Goal: Use online tool/utility: Utilize a website feature to perform a specific function

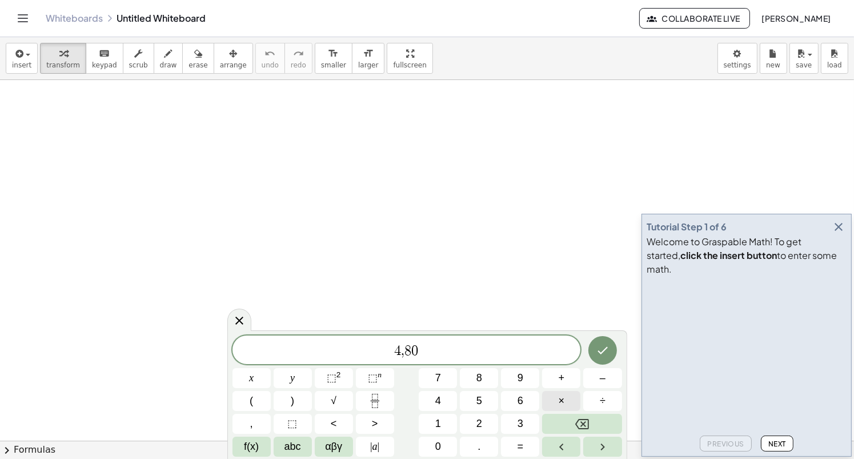
click at [555, 399] on button "×" at bounding box center [561, 401] width 38 height 20
click at [361, 382] on button "⬚ n" at bounding box center [375, 378] width 38 height 20
click at [612, 355] on button "Done" at bounding box center [602, 348] width 29 height 29
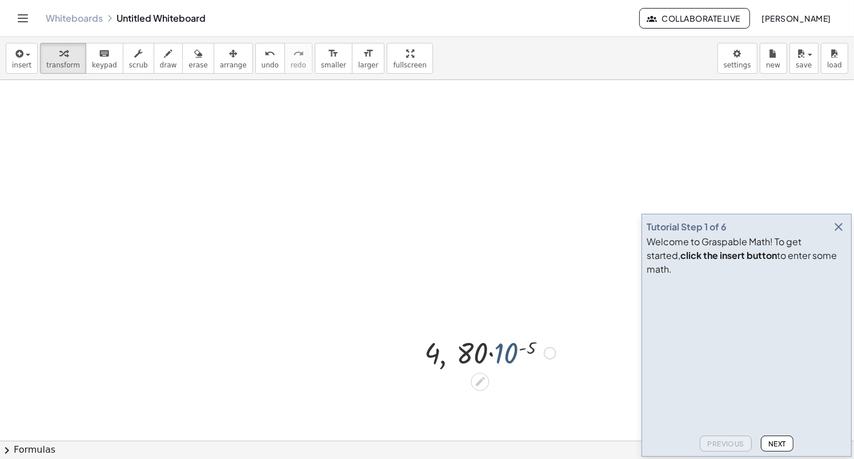
click at [513, 354] on div at bounding box center [490, 352] width 143 height 39
click at [513, 354] on div at bounding box center [490, 352] width 175 height 39
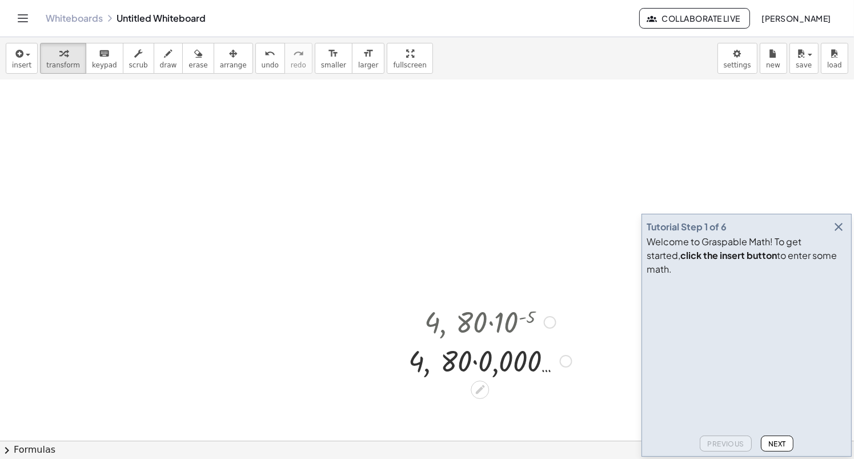
scroll to position [31, 0]
click at [470, 363] on div at bounding box center [490, 359] width 175 height 39
click at [473, 361] on div at bounding box center [490, 359] width 175 height 39
click at [473, 361] on div at bounding box center [490, 359] width 143 height 39
click at [441, 395] on div at bounding box center [490, 398] width 175 height 39
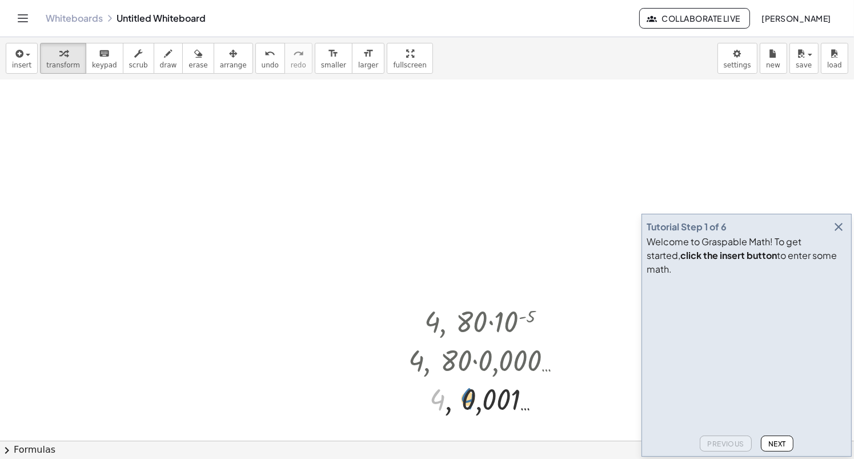
drag, startPoint x: 441, startPoint y: 395, endPoint x: 485, endPoint y: 393, distance: 44.6
click at [485, 393] on div at bounding box center [490, 398] width 175 height 39
click at [470, 399] on div at bounding box center [490, 398] width 175 height 39
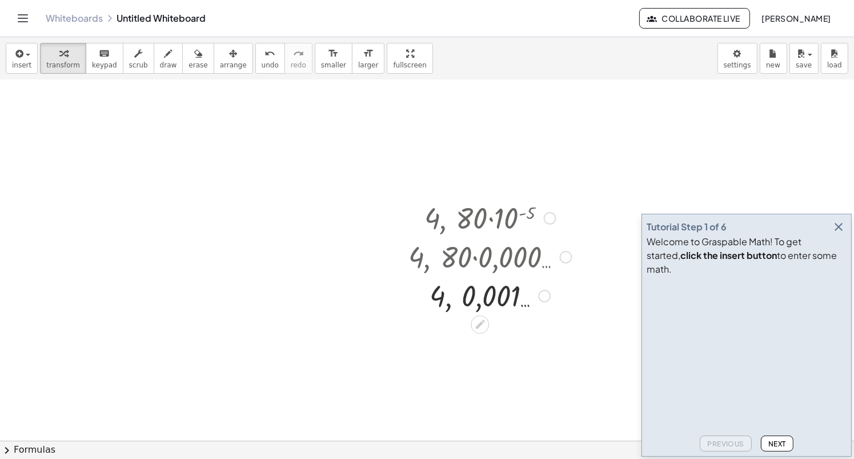
scroll to position [135, 0]
click at [446, 310] on div at bounding box center [490, 294] width 175 height 39
click at [475, 302] on div at bounding box center [490, 294] width 175 height 39
click at [487, 302] on div at bounding box center [490, 294] width 175 height 39
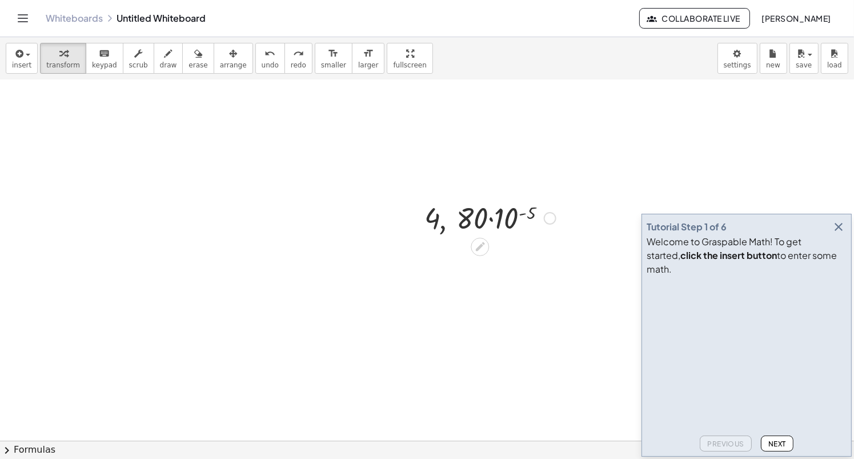
click at [465, 217] on div at bounding box center [490, 217] width 143 height 39
click at [552, 219] on div at bounding box center [550, 218] width 13 height 13
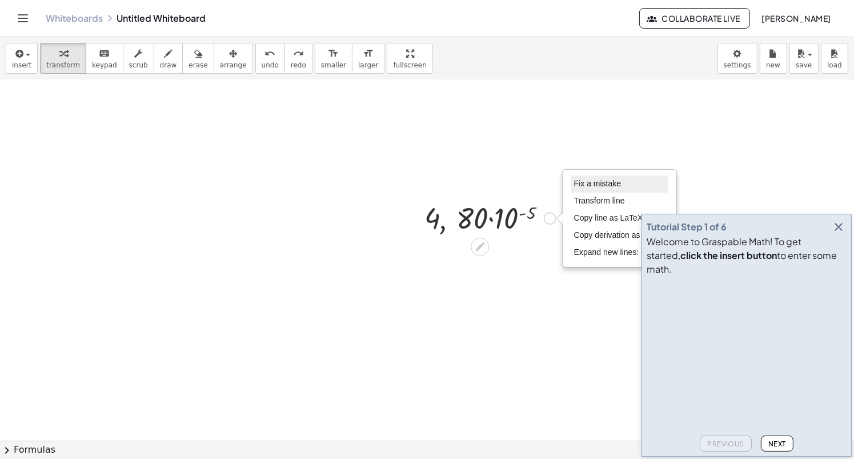
click at [584, 180] on span "Fix a mistake" at bounding box center [597, 183] width 47 height 9
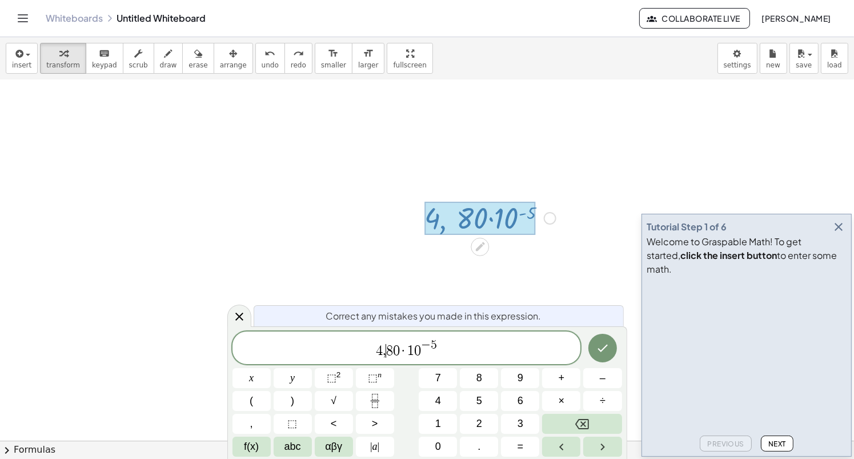
click at [386, 347] on span "8" at bounding box center [389, 351] width 7 height 14
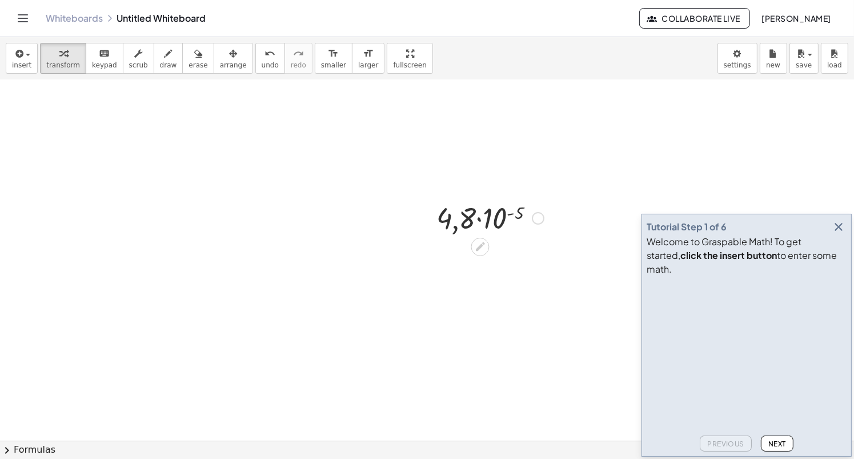
click at [481, 219] on div at bounding box center [490, 217] width 119 height 39
click at [482, 220] on div at bounding box center [490, 217] width 119 height 39
click at [512, 211] on div at bounding box center [490, 217] width 119 height 39
click at [512, 211] on div at bounding box center [490, 217] width 151 height 39
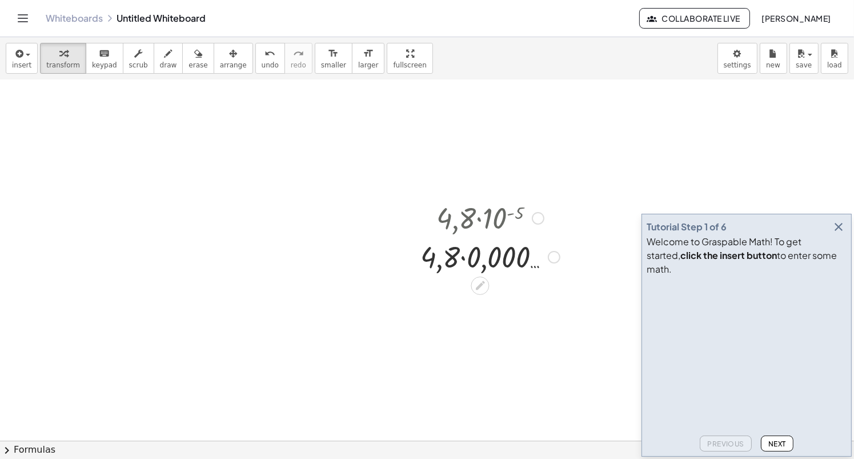
click at [465, 249] on div at bounding box center [490, 256] width 151 height 39
click at [844, 233] on icon "button" at bounding box center [839, 227] width 14 height 14
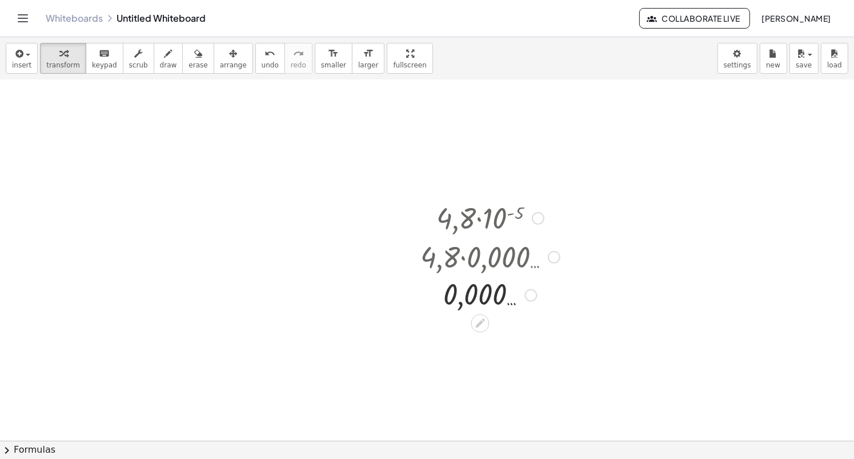
click at [529, 294] on div "Fix a mistake Transform line Copy line as LaTeX Copy derivation as LaTeX Expand…" at bounding box center [531, 295] width 13 height 13
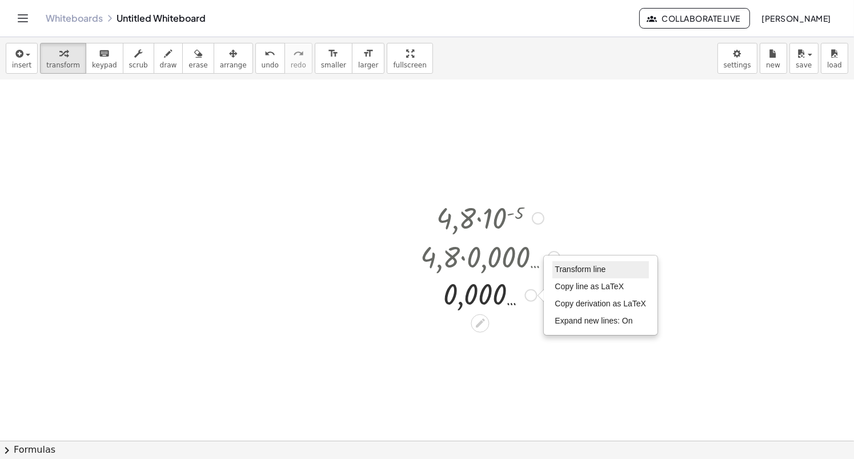
click at [564, 274] on li "Transform line" at bounding box center [600, 269] width 97 height 17
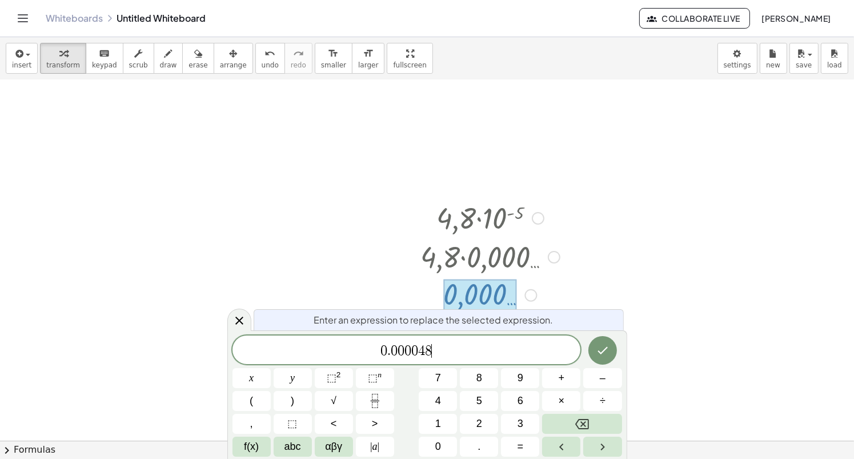
click at [457, 351] on span "0 . 0 0 0 0 4 8 ​" at bounding box center [407, 351] width 349 height 16
click at [632, 306] on div at bounding box center [427, 343] width 854 height 796
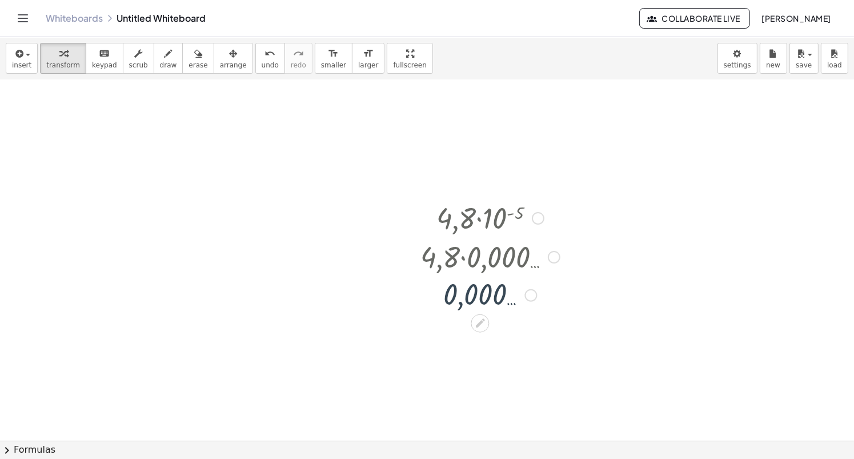
click at [632, 306] on div at bounding box center [427, 343] width 854 height 796
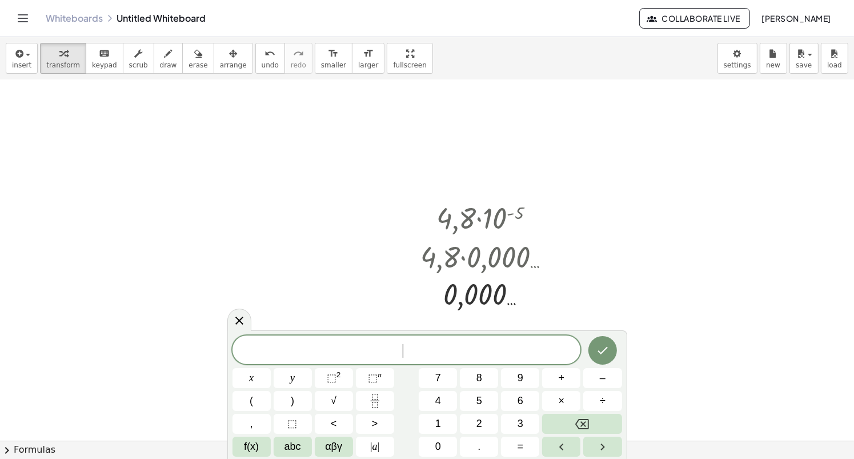
click at [249, 205] on div at bounding box center [427, 343] width 854 height 796
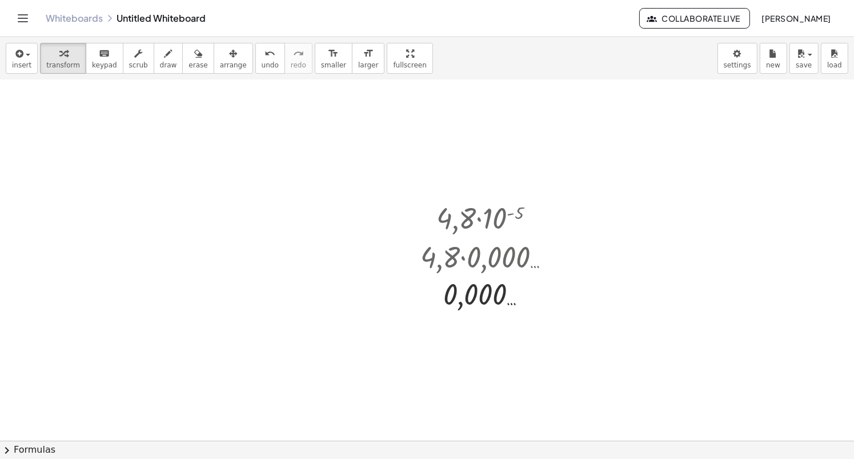
click at [249, 205] on div at bounding box center [427, 343] width 854 height 796
click at [251, 207] on div at bounding box center [427, 343] width 854 height 796
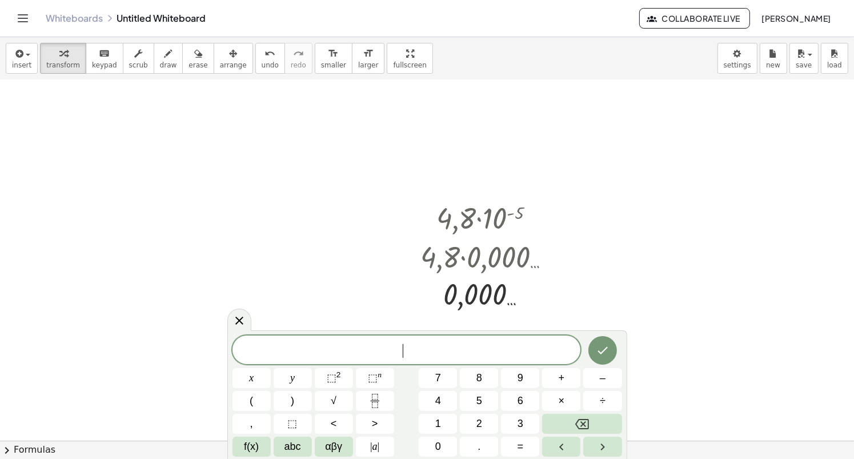
click at [251, 207] on div at bounding box center [427, 343] width 854 height 796
click at [389, 378] on button "⬚ n" at bounding box center [375, 378] width 38 height 20
click at [600, 351] on icon "Done" at bounding box center [603, 348] width 10 height 7
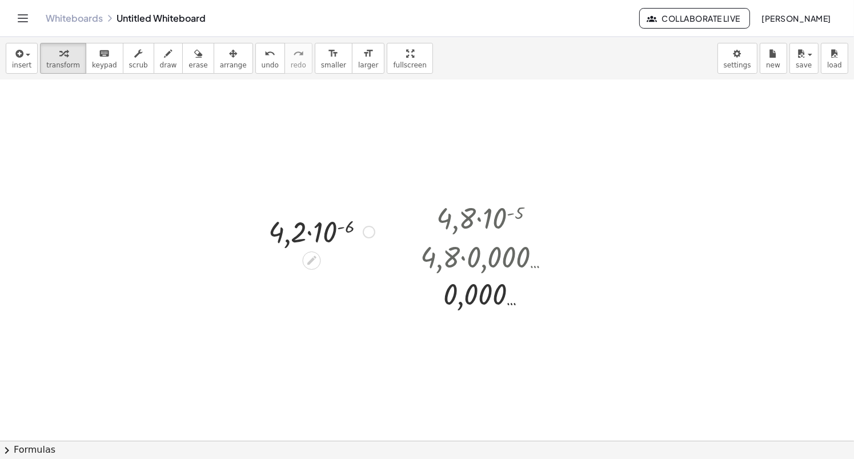
click at [338, 226] on div at bounding box center [322, 230] width 118 height 39
click at [295, 275] on div at bounding box center [321, 269] width 149 height 39
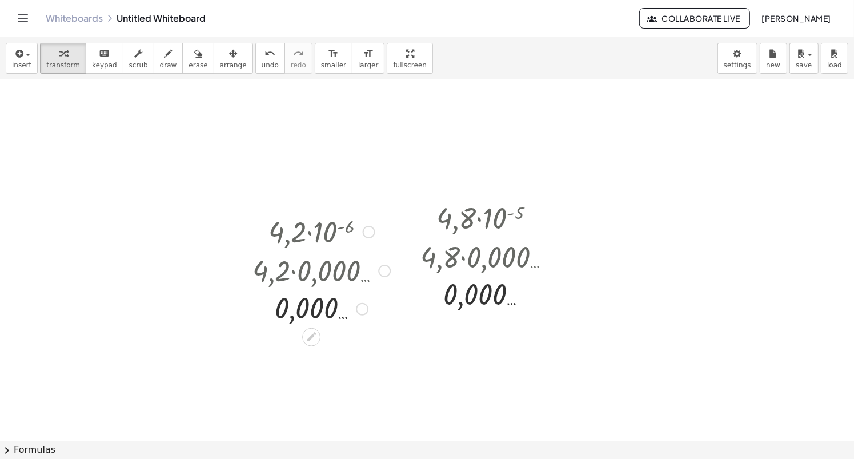
click at [363, 306] on div at bounding box center [362, 309] width 13 height 13
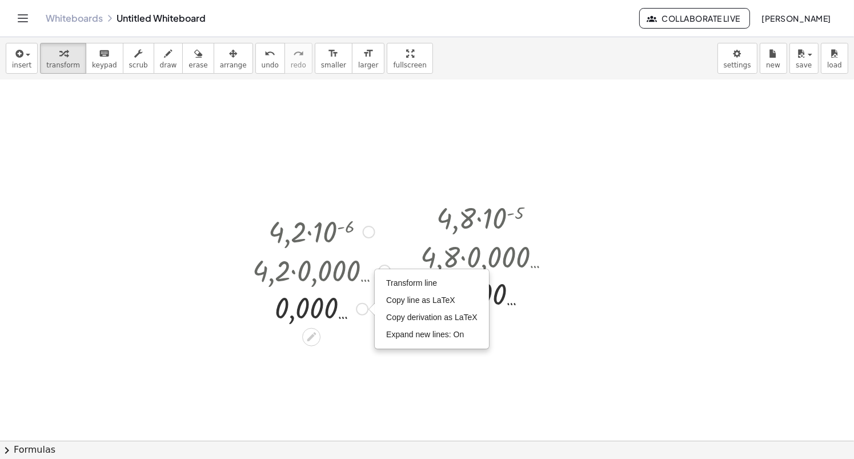
click at [392, 270] on div "Transform line Copy line as LaTeX Copy derivation as LaTeX Expand new lines: On" at bounding box center [431, 309] width 113 height 79
click at [393, 273] on div "Transform line Copy line as LaTeX Copy derivation as LaTeX Expand new lines: On" at bounding box center [431, 309] width 113 height 79
click at [395, 279] on span "Transform line" at bounding box center [411, 282] width 51 height 9
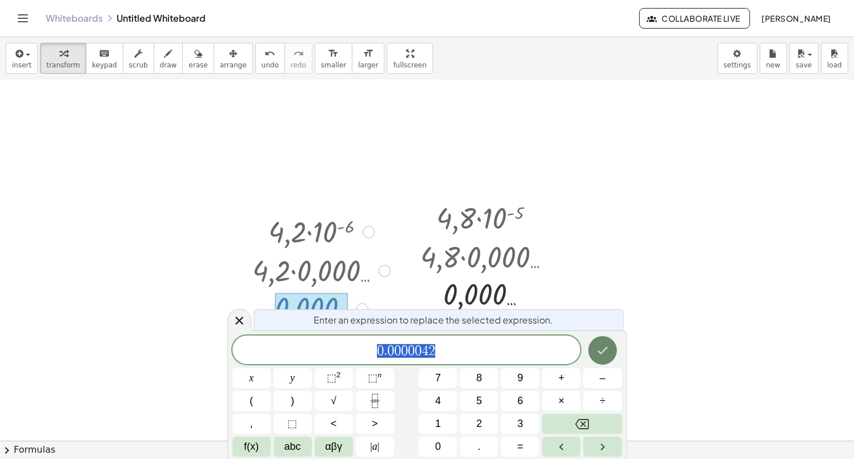
click at [603, 348] on icon "Done" at bounding box center [603, 350] width 14 height 14
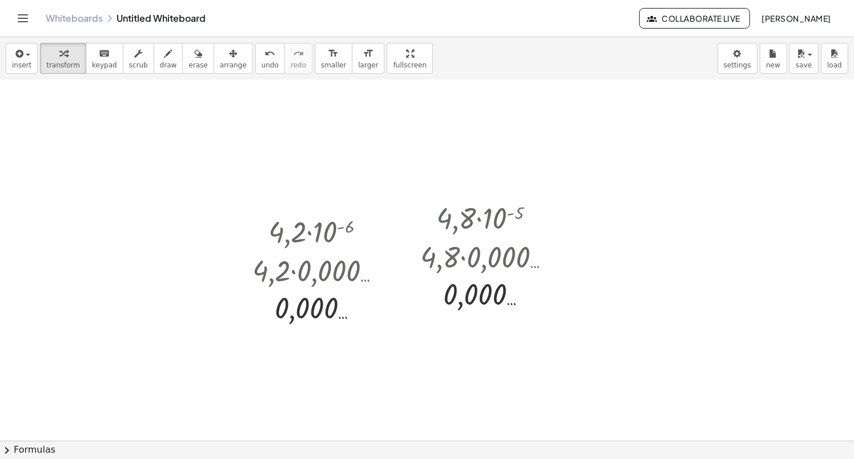
click at [599, 201] on div at bounding box center [427, 343] width 854 height 796
click at [641, 225] on div at bounding box center [678, 224] width 137 height 39
click at [618, 226] on div at bounding box center [678, 224] width 137 height 39
click at [688, 237] on div at bounding box center [678, 224] width 137 height 39
click at [730, 226] on div at bounding box center [735, 225] width 13 height 13
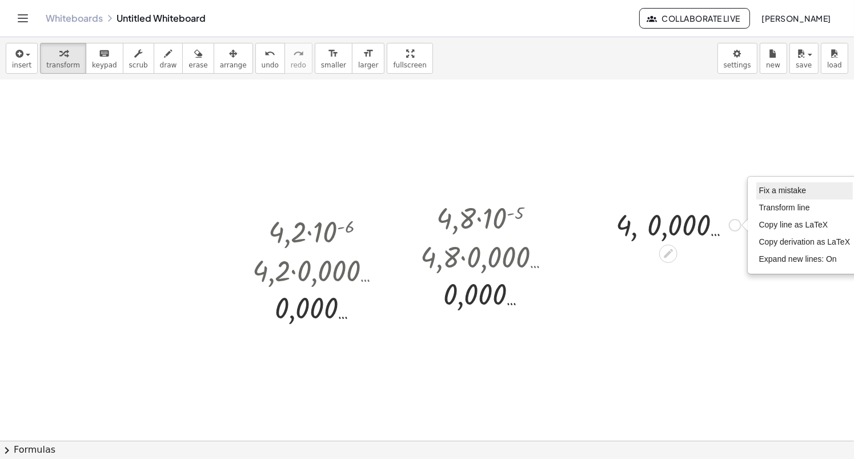
click at [770, 194] on span "Fix a mistake" at bounding box center [782, 190] width 47 height 9
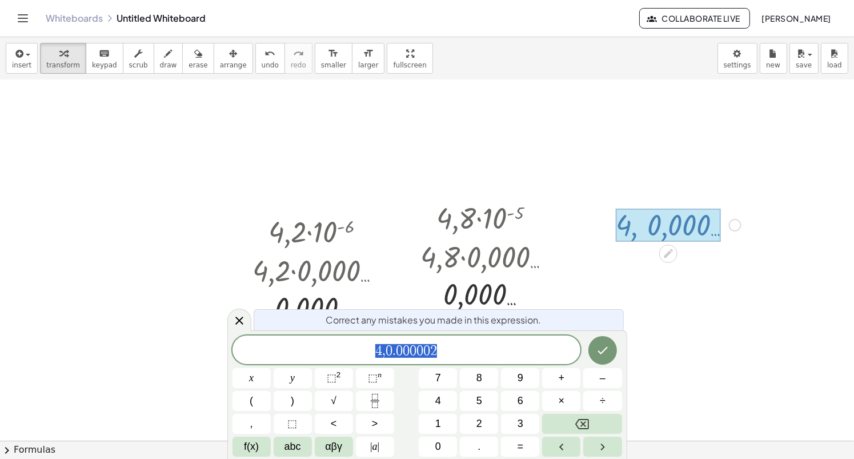
drag, startPoint x: 451, startPoint y: 345, endPoint x: 366, endPoint y: 350, distance: 85.3
click at [366, 350] on span "4 , 0 . 0 0 0 0 0 2" at bounding box center [407, 351] width 349 height 16
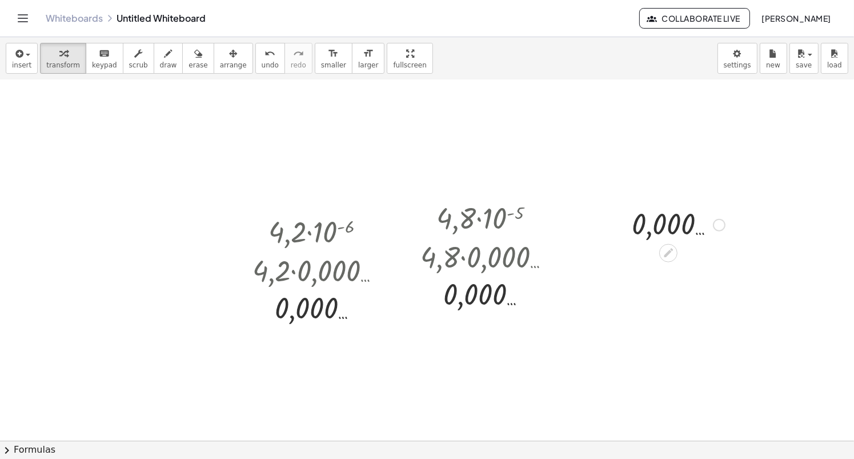
click at [715, 225] on div "Fix a mistake Transform line Copy line as LaTeX Copy derivation as LaTeX Expand…" at bounding box center [719, 225] width 13 height 13
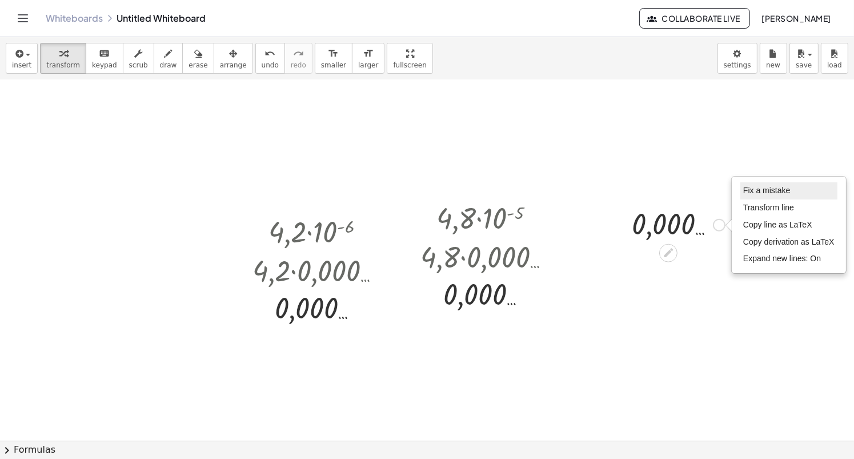
click at [763, 191] on span "Fix a mistake" at bounding box center [766, 190] width 47 height 9
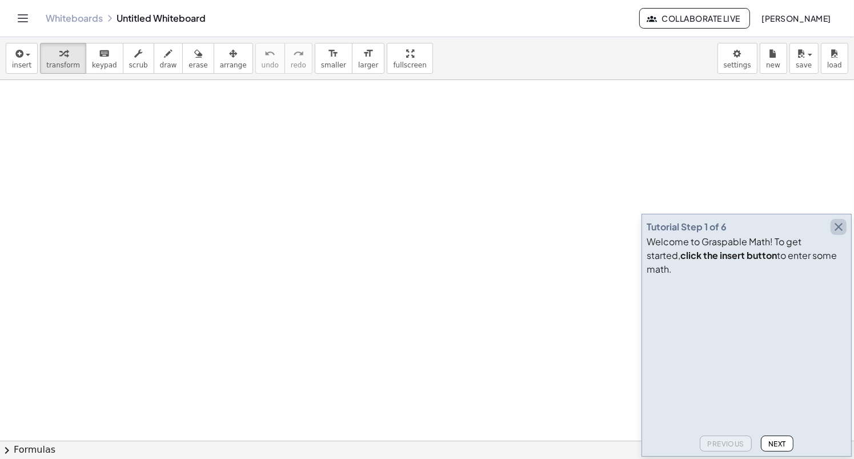
click at [842, 234] on icon "button" at bounding box center [839, 227] width 14 height 14
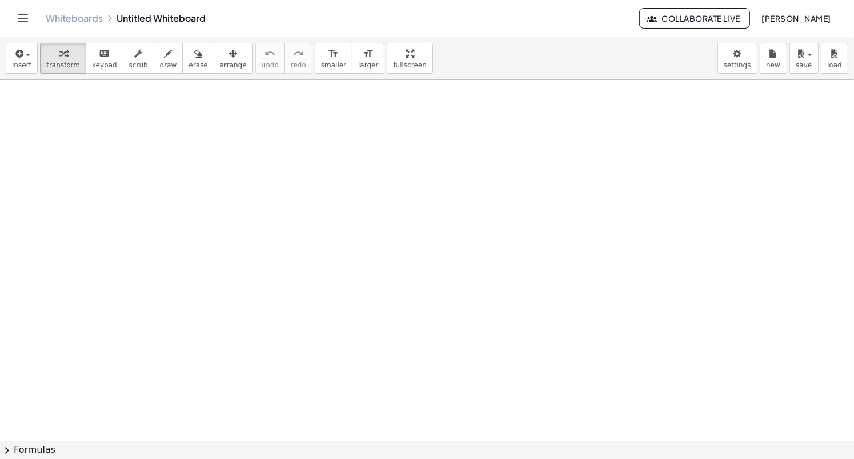
click at [518, 211] on div at bounding box center [533, 212] width 176 height 39
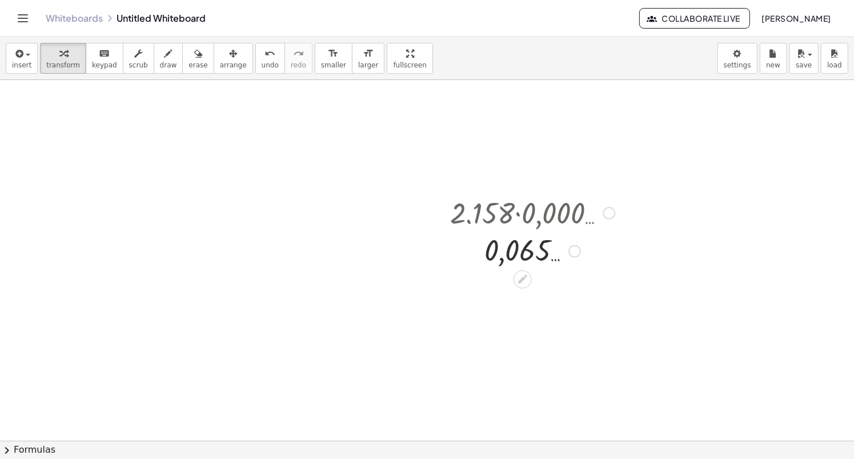
click at [576, 248] on div at bounding box center [574, 251] width 13 height 13
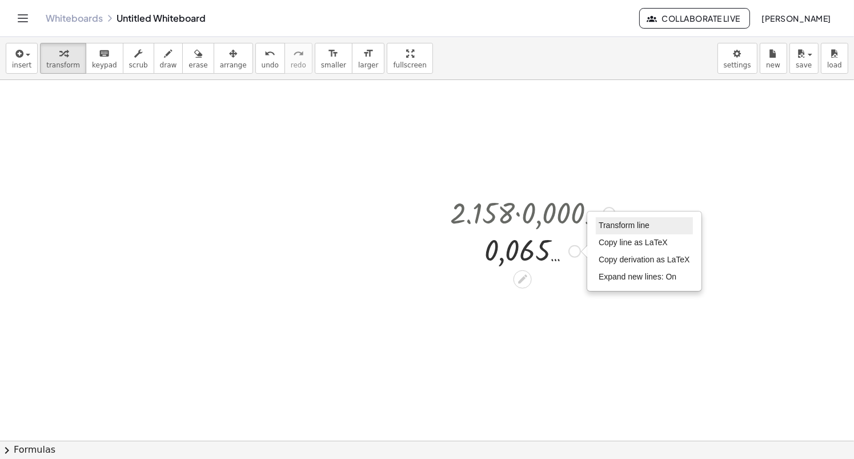
click at [601, 229] on span "Transform line" at bounding box center [624, 225] width 51 height 9
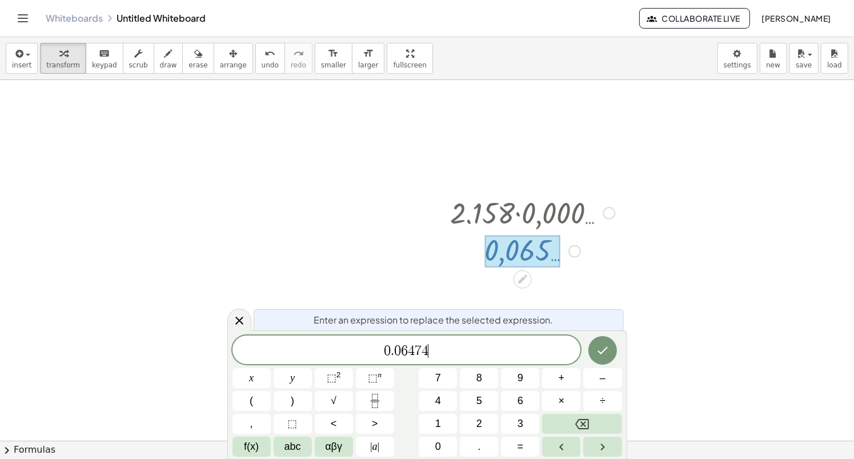
click at [517, 353] on span "0 . 0 6 4 7 4 ​" at bounding box center [407, 351] width 349 height 16
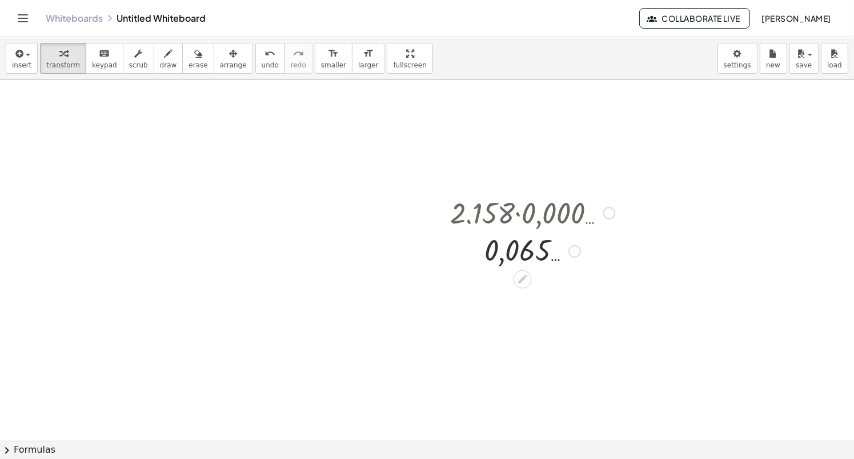
click at [531, 0] on html "Graspable Math Activities Whiteboards Classes Account v1.32.0 | Privacy policy …" at bounding box center [427, 229] width 854 height 459
